Goal: Information Seeking & Learning: Learn about a topic

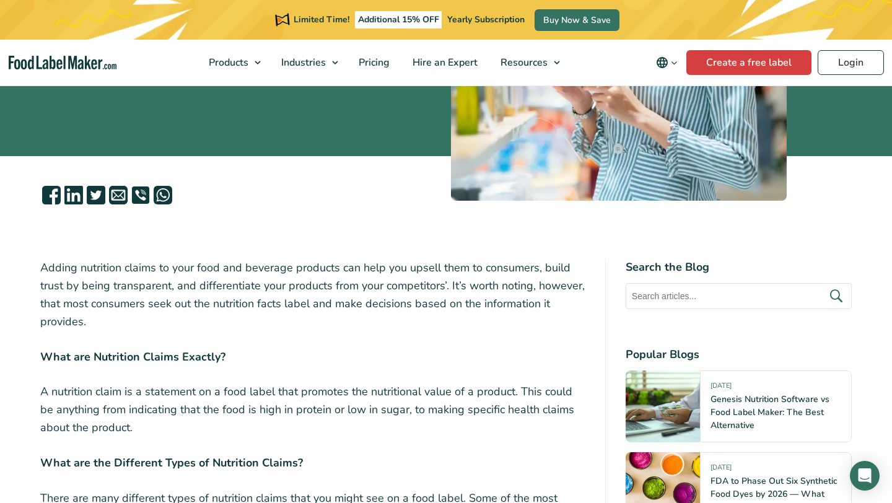
scroll to position [290, 0]
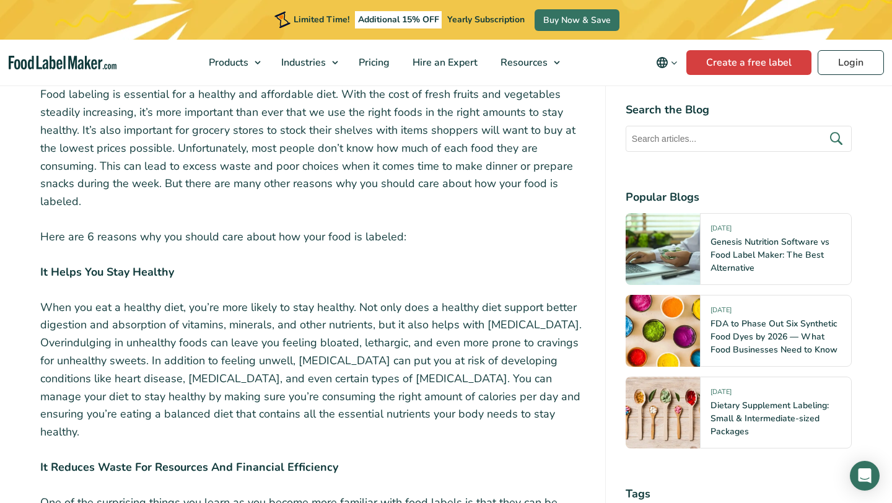
scroll to position [478, 0]
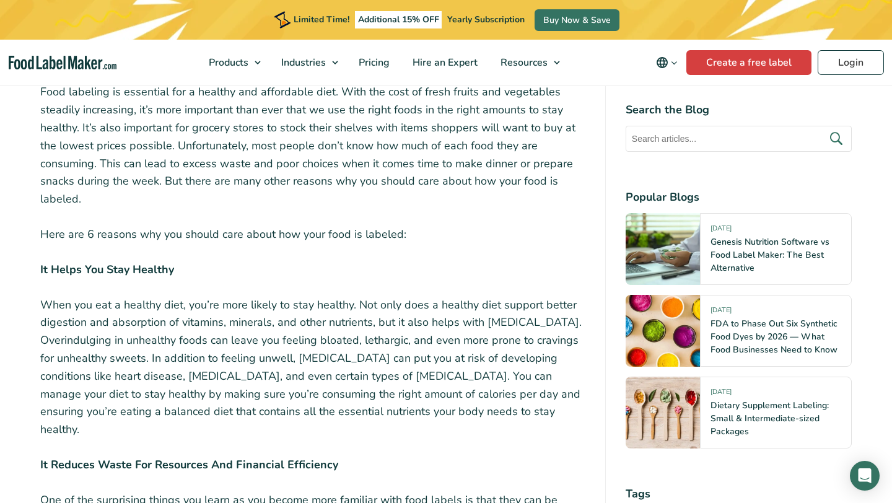
click at [120, 264] on strong "It Helps You Stay Healthy" at bounding box center [107, 269] width 134 height 15
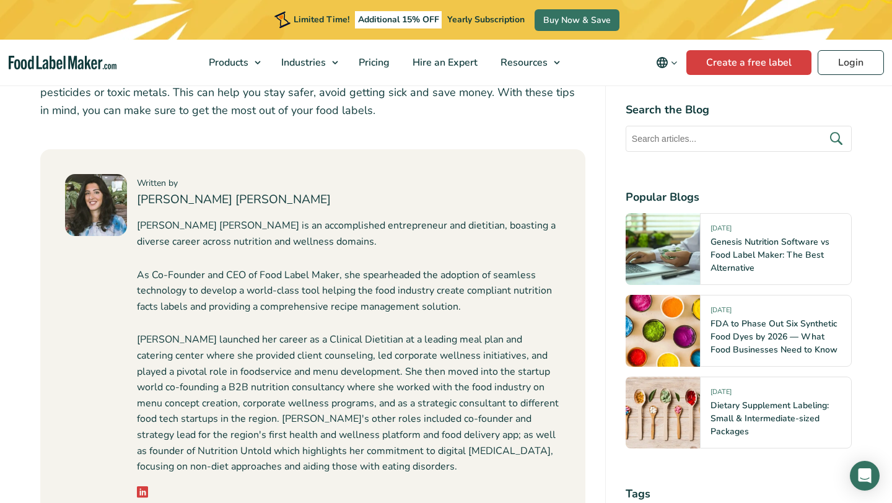
scroll to position [1814, 0]
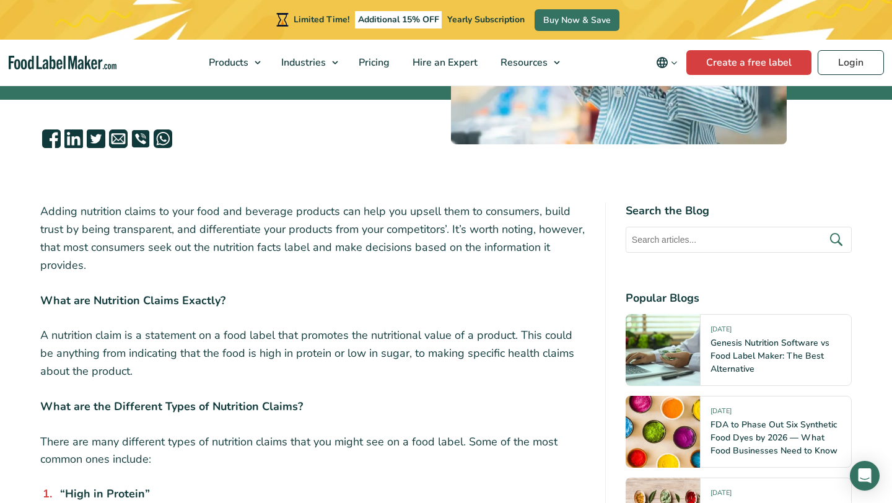
scroll to position [376, 0]
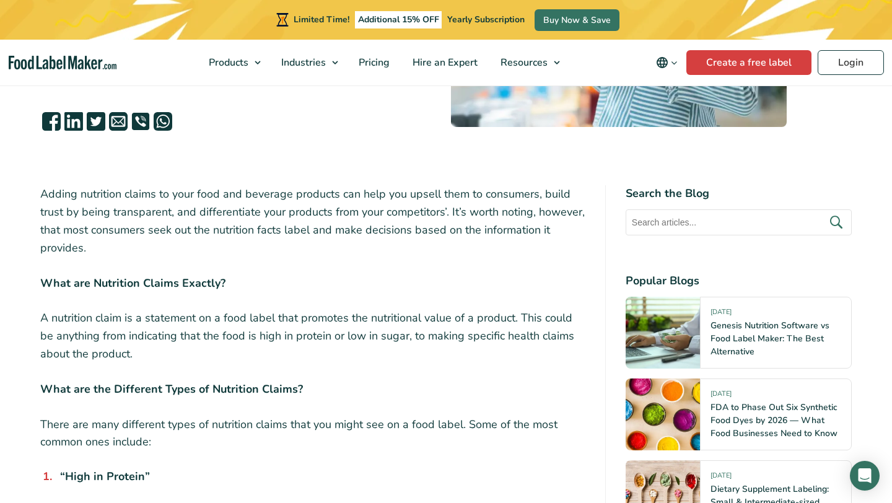
drag, startPoint x: 118, startPoint y: 251, endPoint x: 121, endPoint y: 245, distance: 6.9
click at [121, 245] on p "Adding nutrition claims to your food and beverage products can help you upsell …" at bounding box center [312, 220] width 545 height 71
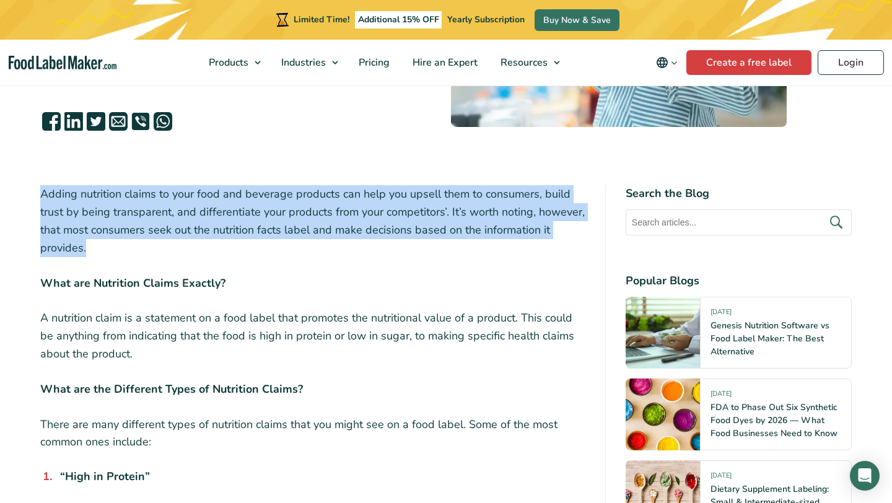
drag, startPoint x: 121, startPoint y: 245, endPoint x: 41, endPoint y: 182, distance: 102.3
copy p "Adding nutrition claims to your food and beverage products can help you upsell …"
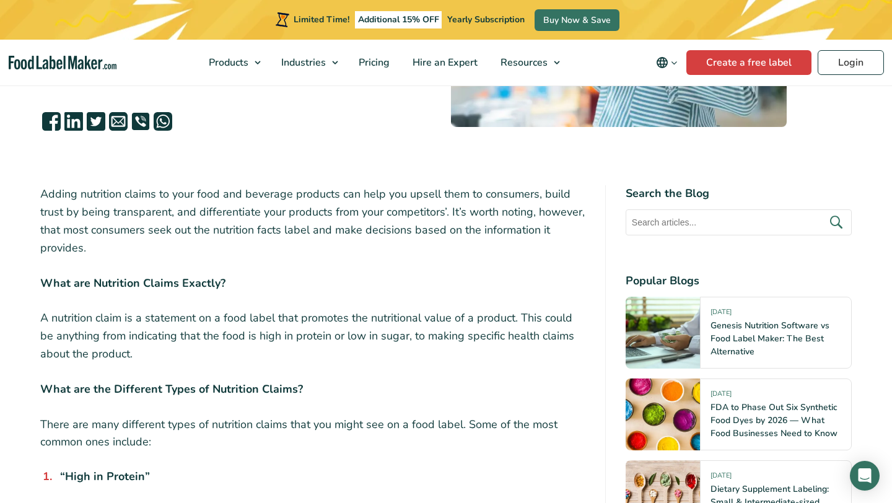
click at [185, 289] on strong "What are Nutrition Claims Exactly?" at bounding box center [132, 283] width 185 height 15
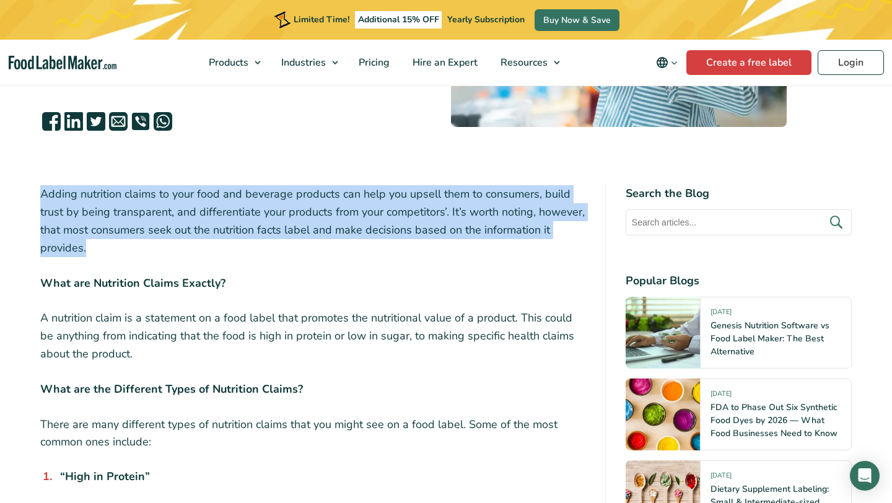
drag, startPoint x: 122, startPoint y: 248, endPoint x: 35, endPoint y: 192, distance: 103.9
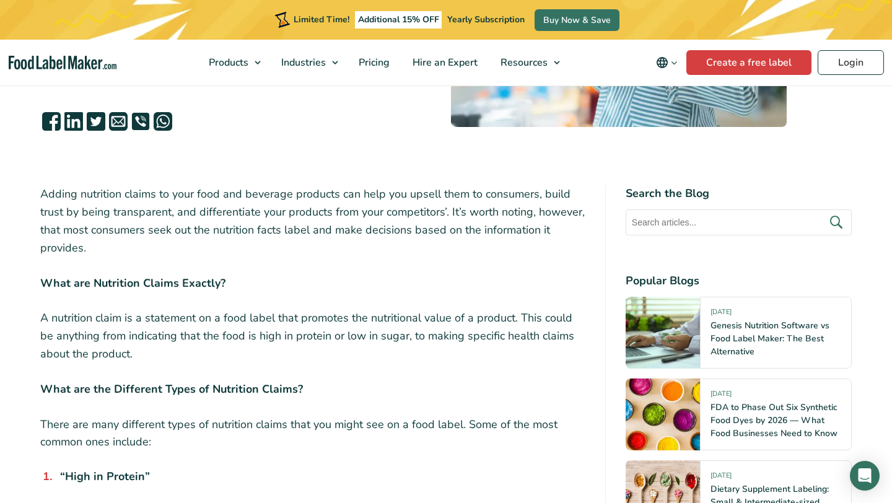
click at [367, 334] on p "A nutrition claim is a statement on a food label that promotes the nutritional …" at bounding box center [312, 335] width 545 height 53
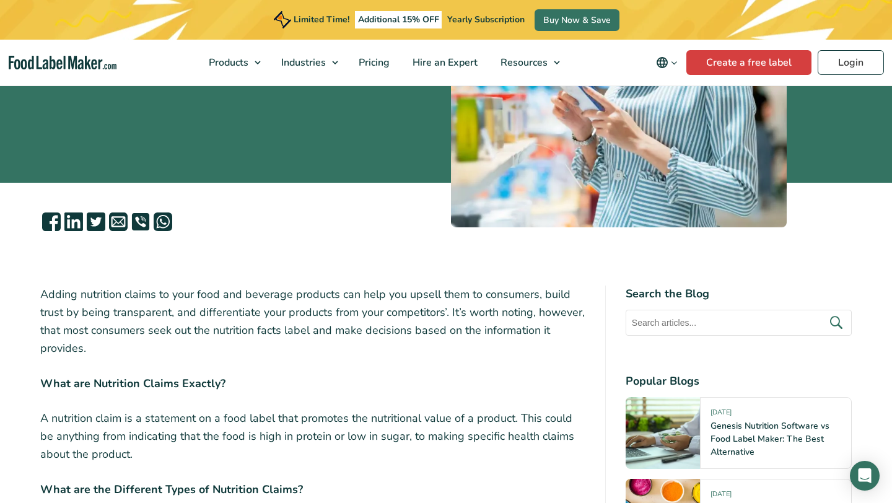
scroll to position [399, 0]
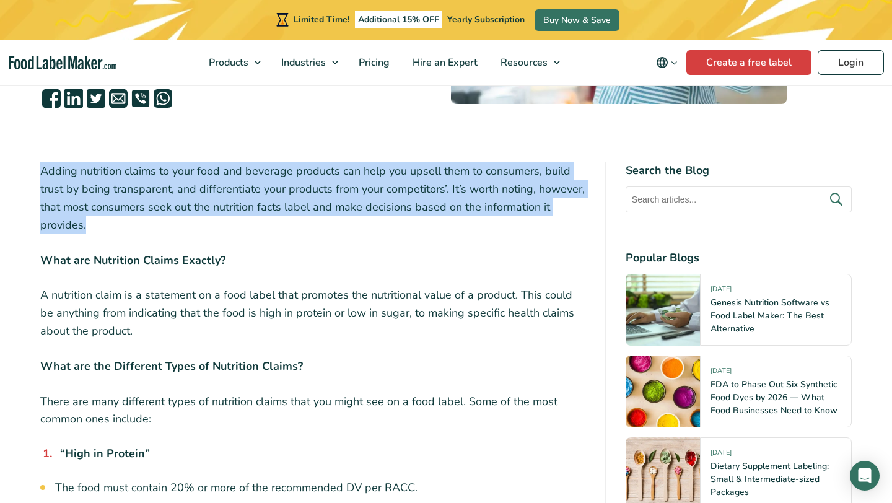
drag, startPoint x: 94, startPoint y: 224, endPoint x: 40, endPoint y: 170, distance: 76.6
click at [40, 170] on p "Adding nutrition claims to your food and beverage products can help you upsell …" at bounding box center [312, 197] width 545 height 71
copy p "Adding nutrition claims to your food and beverage products can help you upsell …"
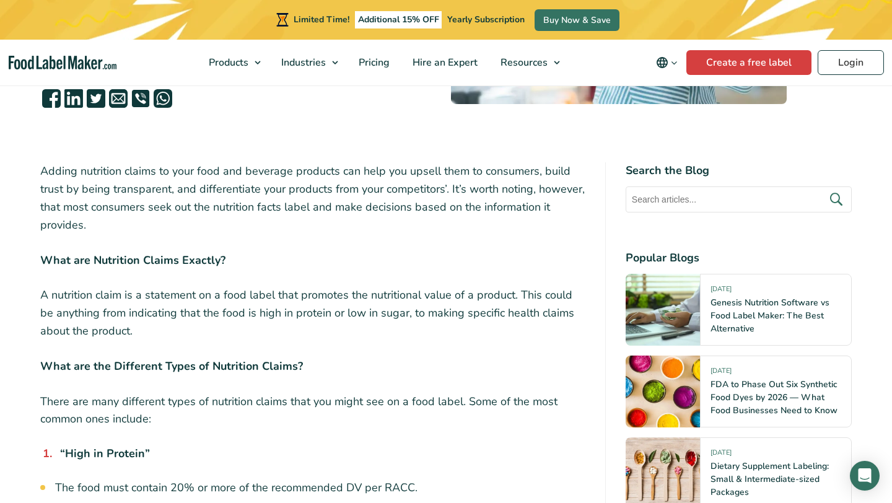
click at [313, 305] on p "A nutrition claim is a statement on a food label that promotes the nutritional …" at bounding box center [312, 312] width 545 height 53
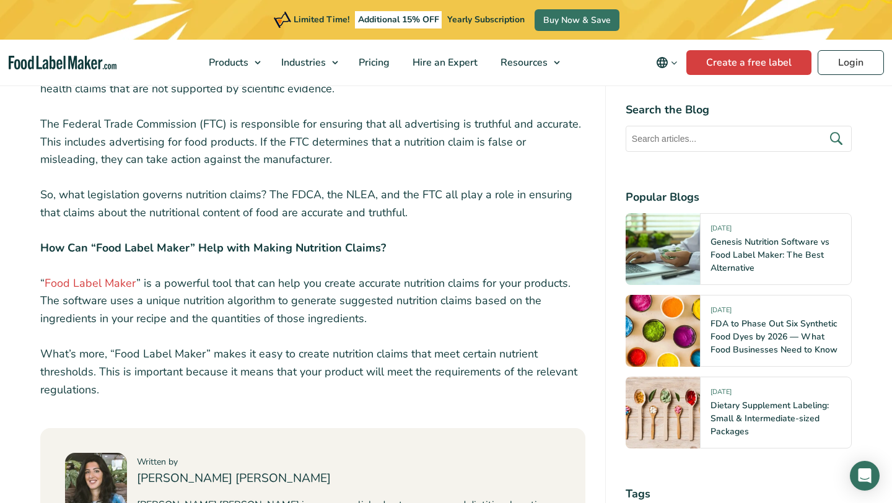
scroll to position [1889, 0]
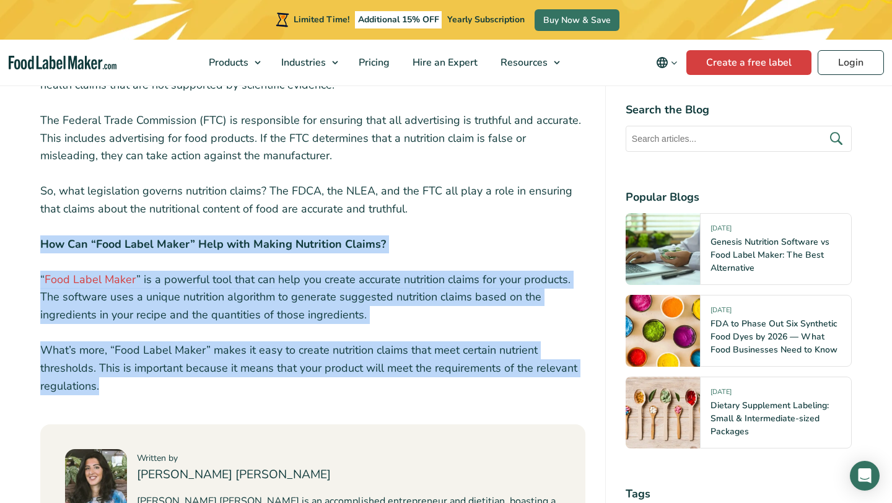
drag, startPoint x: 117, startPoint y: 362, endPoint x: 42, endPoint y: 217, distance: 163.1
copy div "How Can “Food Label Maker” Help with Making Nutrition Claims? “ Food Label Make…"
click at [303, 341] on p "What’s more, “Food Label Maker” makes it easy to create nutrition claims that m…" at bounding box center [312, 367] width 545 height 53
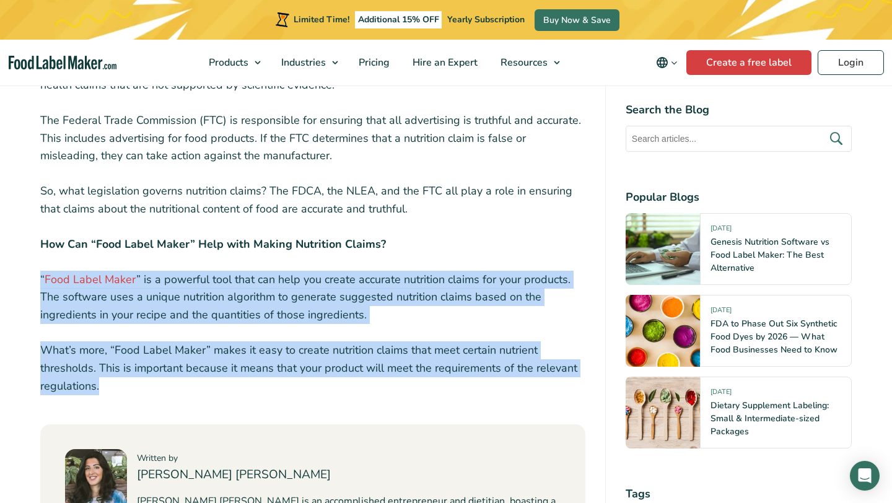
drag, startPoint x: 122, startPoint y: 363, endPoint x: 38, endPoint y: 253, distance: 137.8
click at [38, 253] on div "Adding nutrition claims to your food and beverage products can help you upsell …" at bounding box center [446, 71] width 830 height 2798
copy div "“ Food Label Maker ” is a powerful tool that can help you create accurate nutri…"
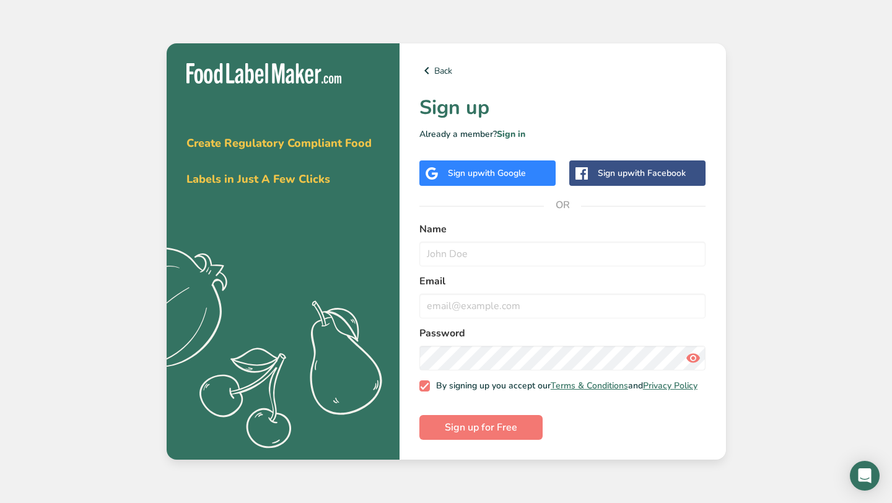
click at [130, 187] on div "Get your free trial today Create Regulatory Compliant Food Labels in Just A Few…" at bounding box center [446, 251] width 892 height 503
